Goal: Task Accomplishment & Management: Manage account settings

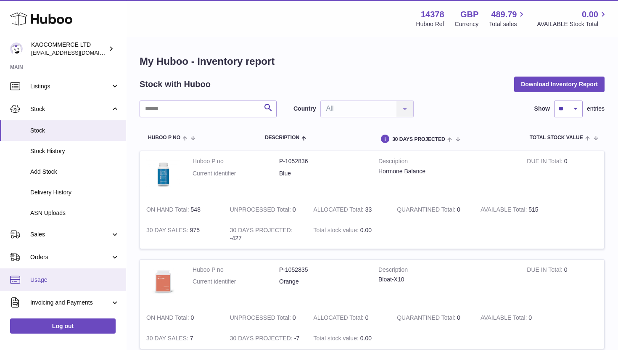
scroll to position [45, 0]
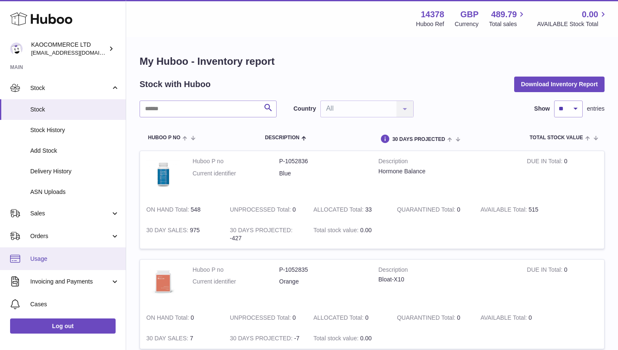
click at [52, 263] on link "Usage" at bounding box center [63, 258] width 126 height 23
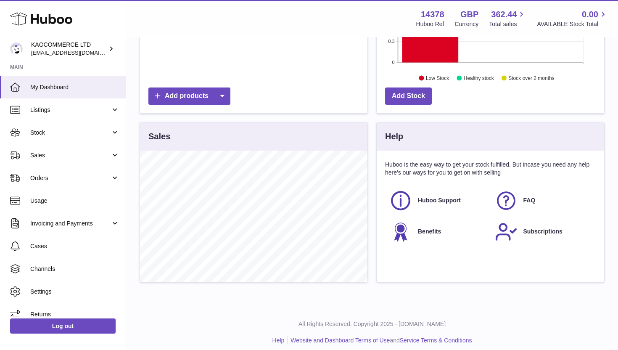
scroll to position [202, 0]
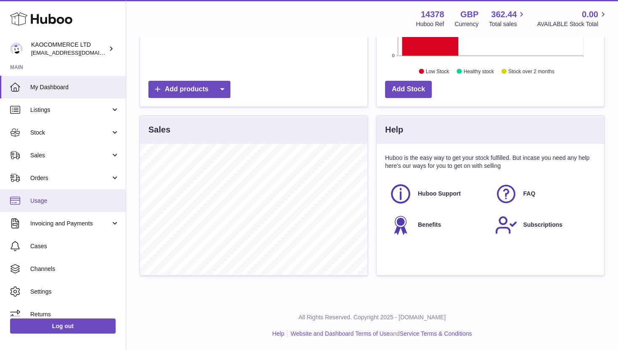
click at [64, 198] on span "Usage" at bounding box center [74, 201] width 89 height 8
